Goal: Find specific page/section: Find specific page/section

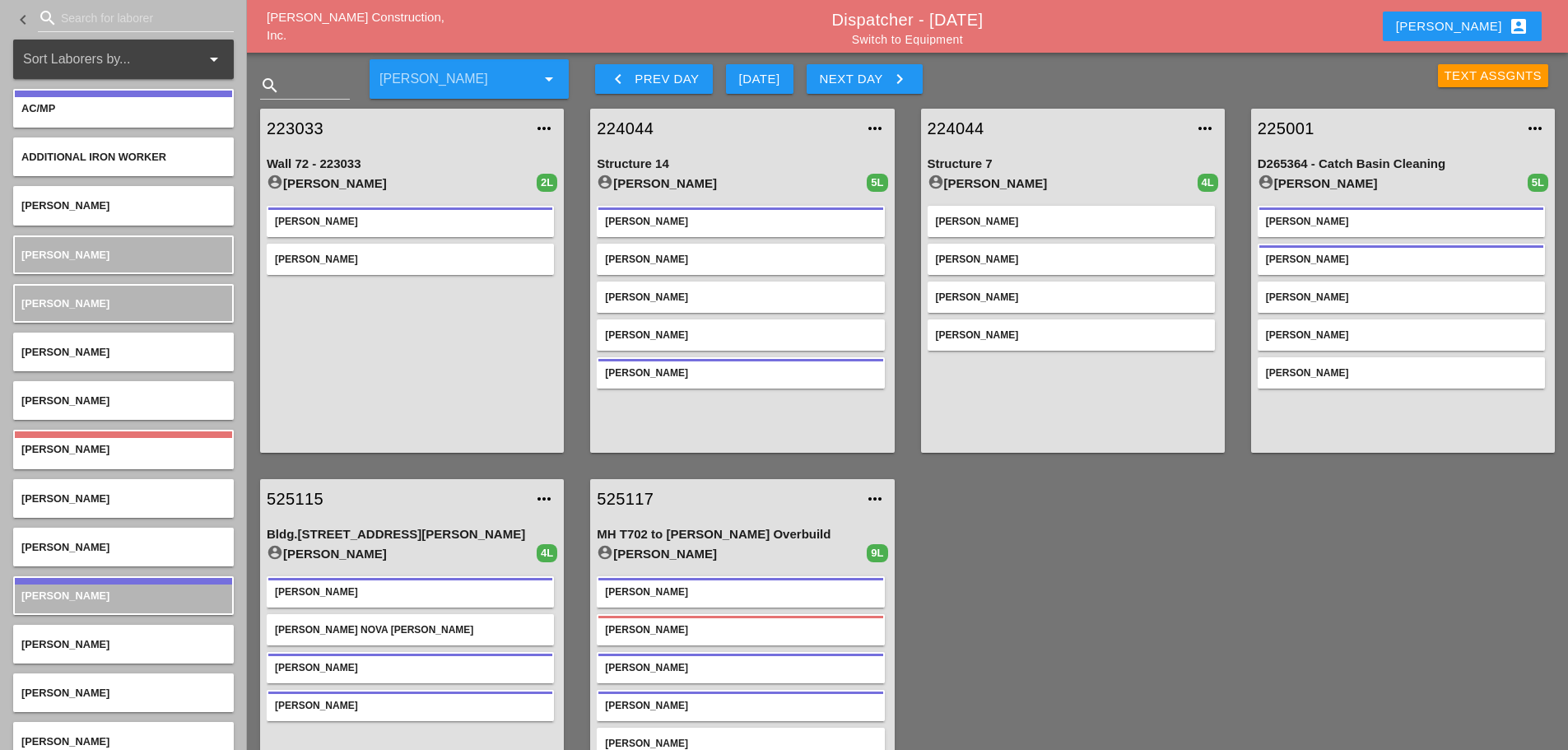
click at [1474, 25] on div "Enrico account_box" at bounding box center [1462, 25] width 132 height 19
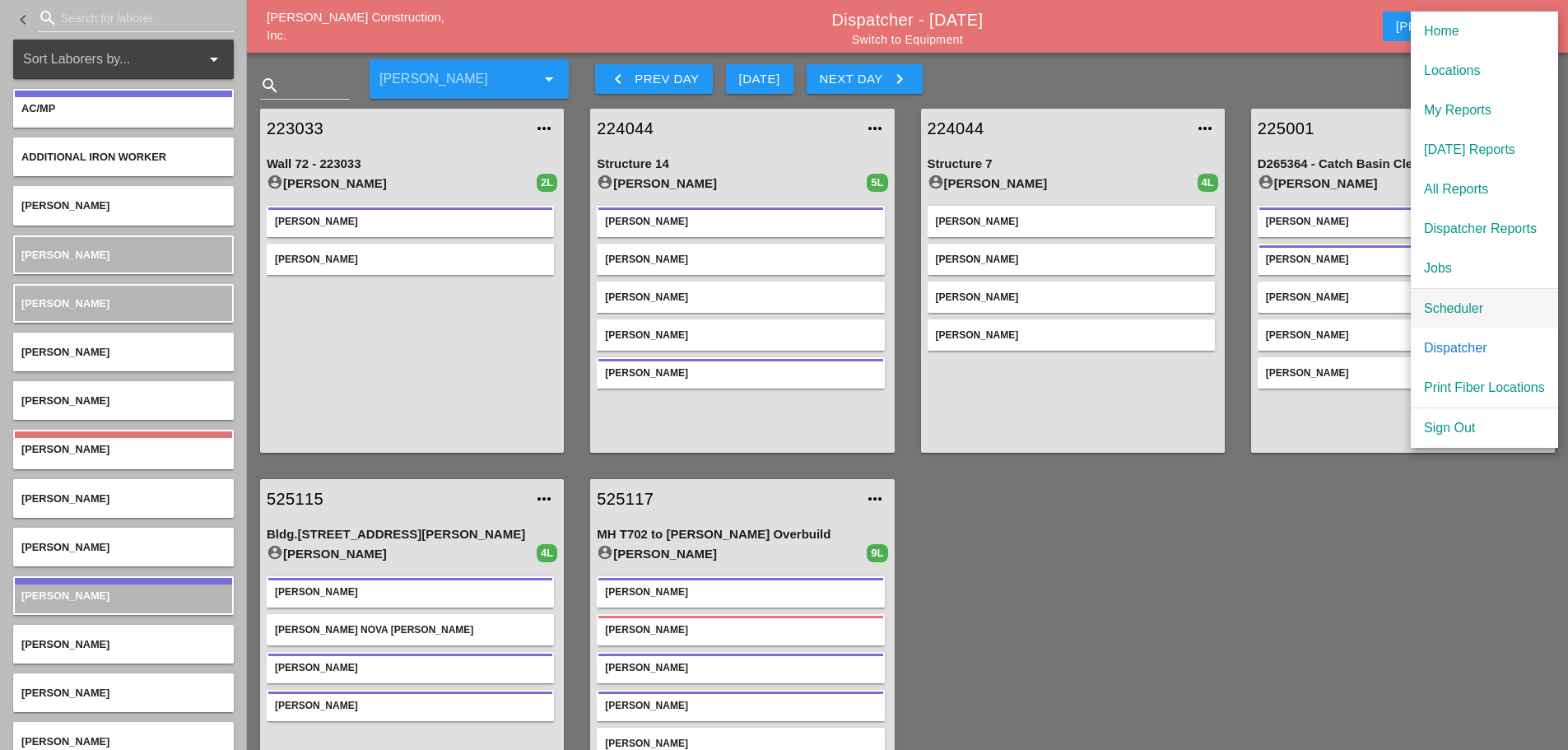
click at [1448, 306] on div "Scheduler" at bounding box center [1484, 308] width 121 height 19
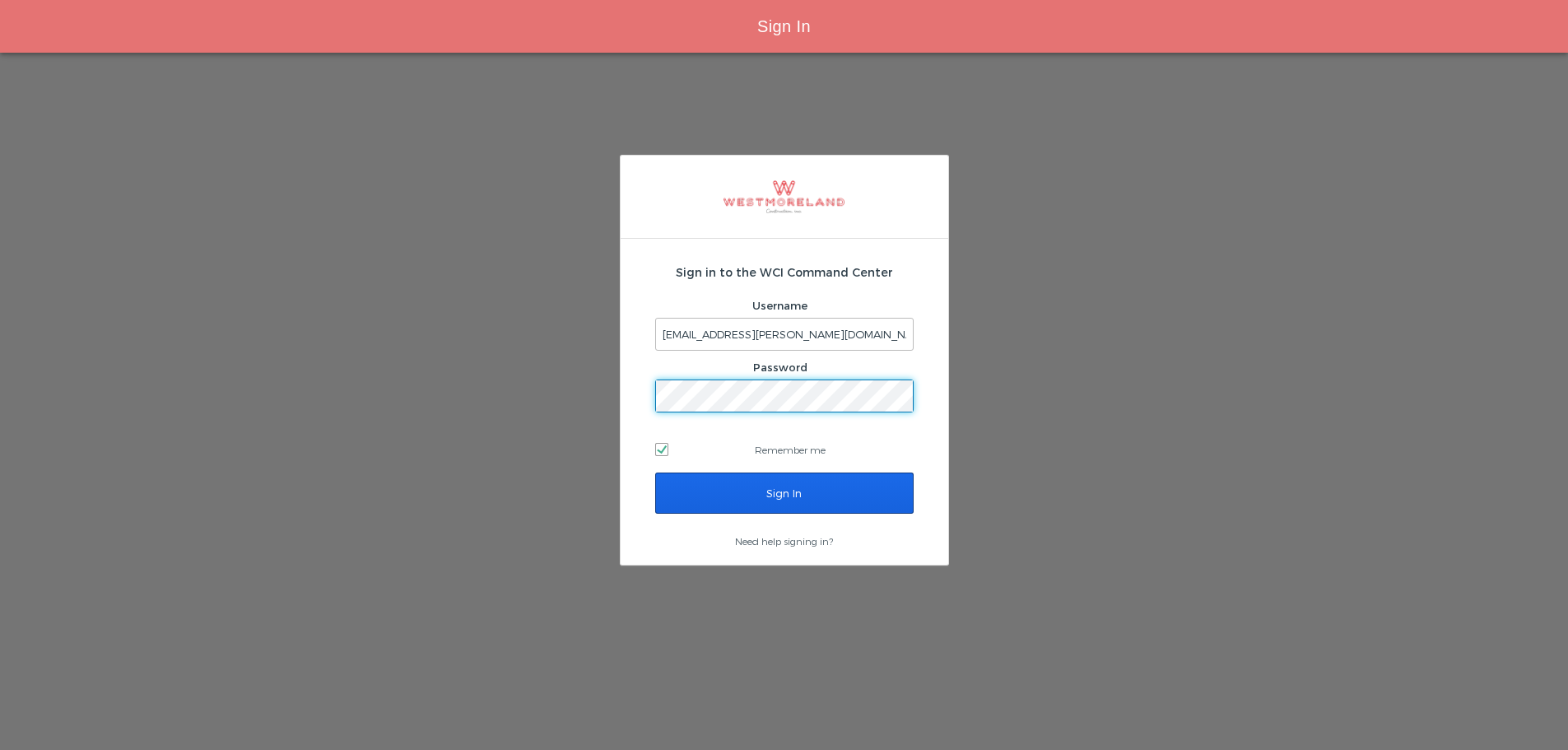
click at [882, 498] on input "Sign In" at bounding box center [784, 492] width 259 height 42
